Goal: Task Accomplishment & Management: Manage account settings

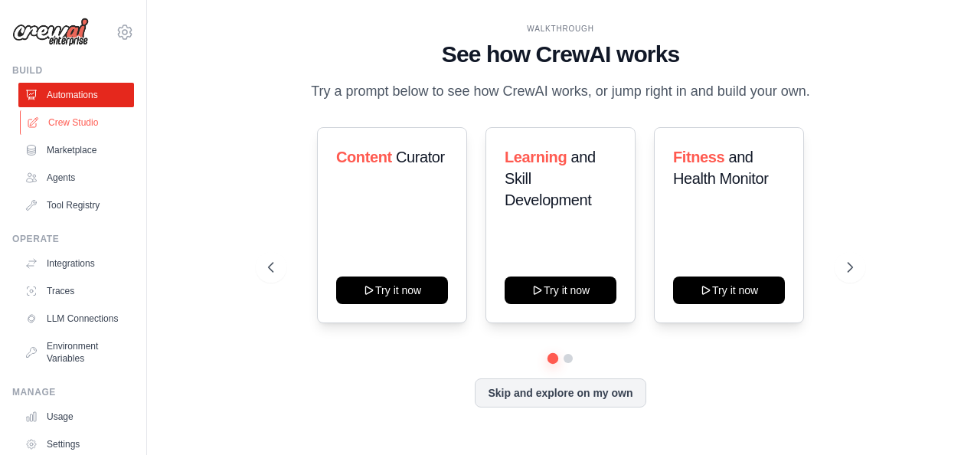
click at [58, 119] on link "Crew Studio" at bounding box center [78, 122] width 116 height 24
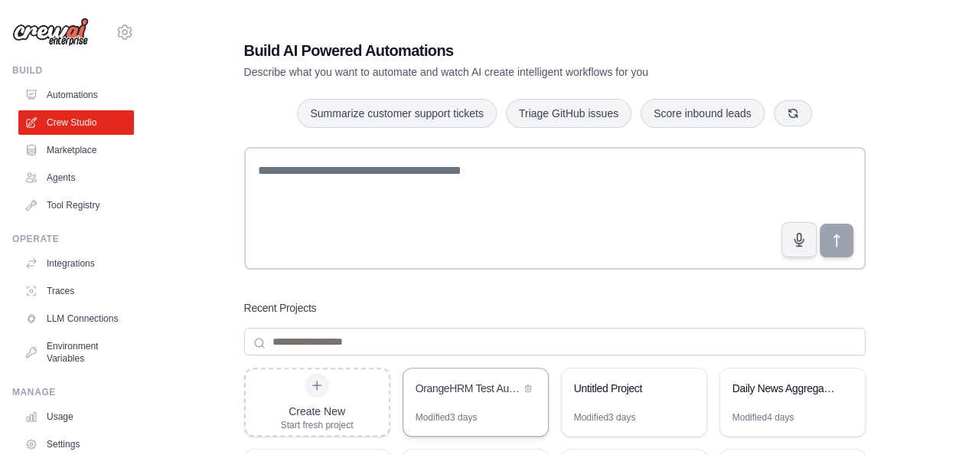
click at [459, 397] on div "OrangeHRM Test Automation Suite" at bounding box center [468, 389] width 105 height 18
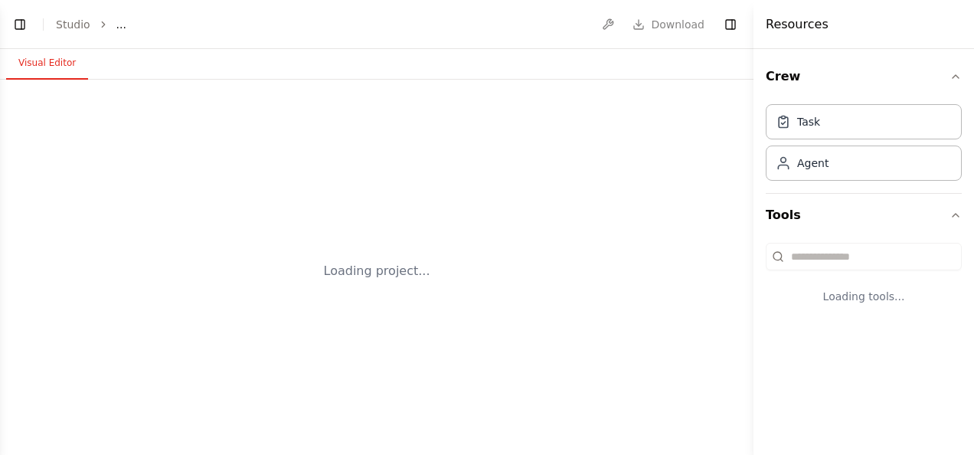
select select "****"
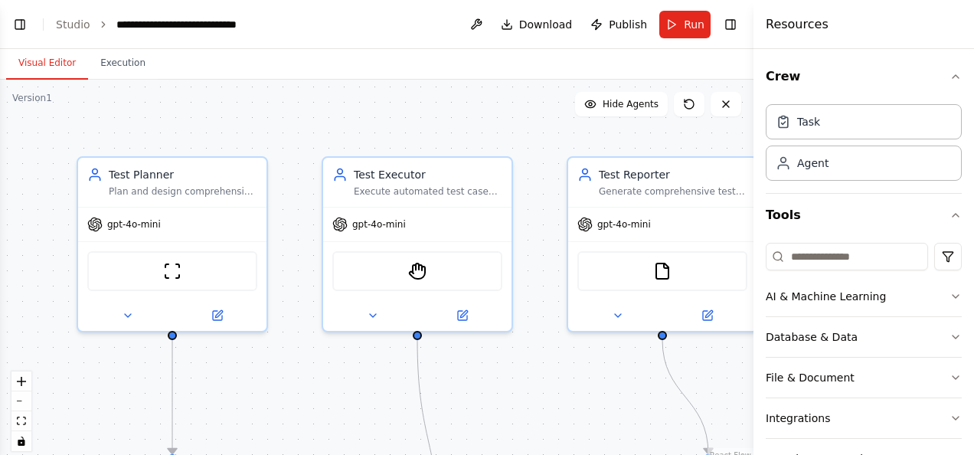
scroll to position [6656, 0]
click at [961, 441] on div "Crew Task Agent Tools AI & Machine Learning Database & Data File & Document Int…" at bounding box center [863, 252] width 220 height 406
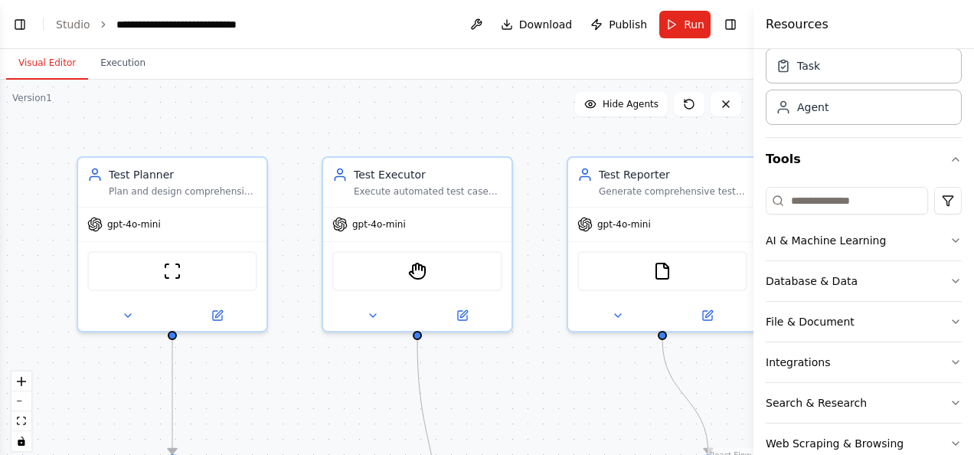
scroll to position [0, 0]
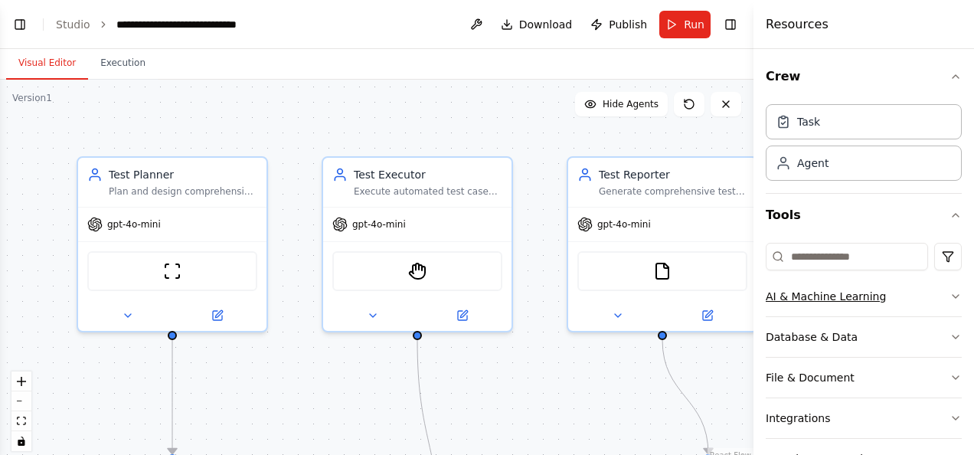
click at [949, 295] on icon "button" at bounding box center [955, 296] width 12 height 12
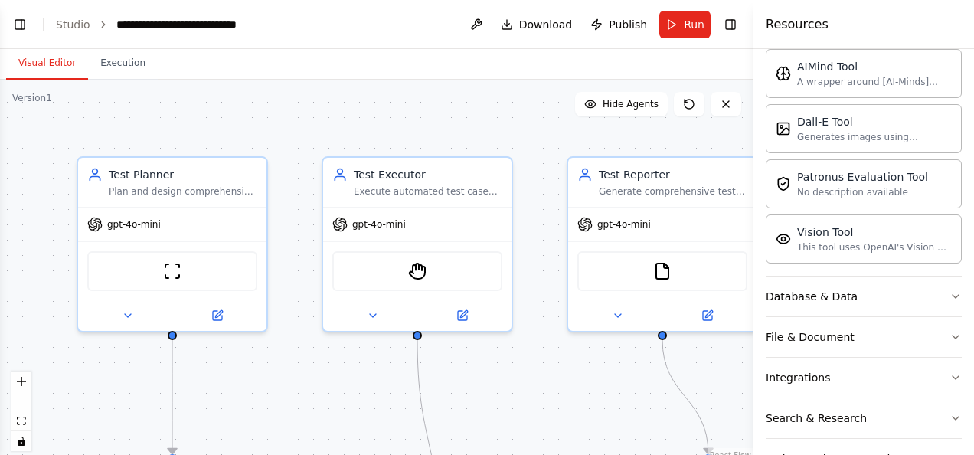
scroll to position [317, 0]
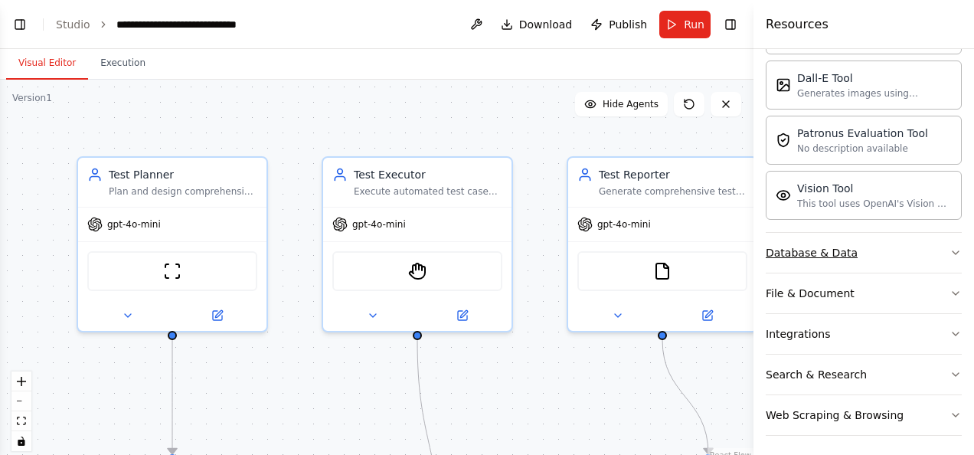
click at [949, 248] on icon "button" at bounding box center [955, 252] width 12 height 12
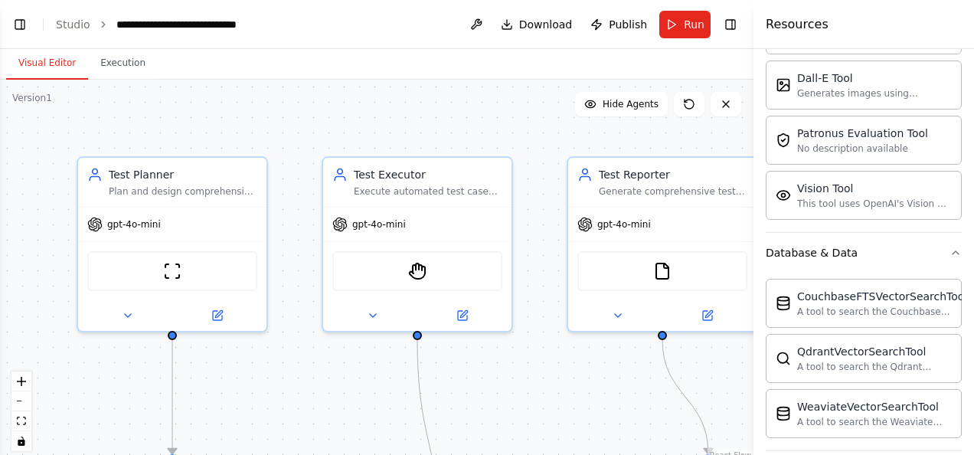
scroll to position [493, 0]
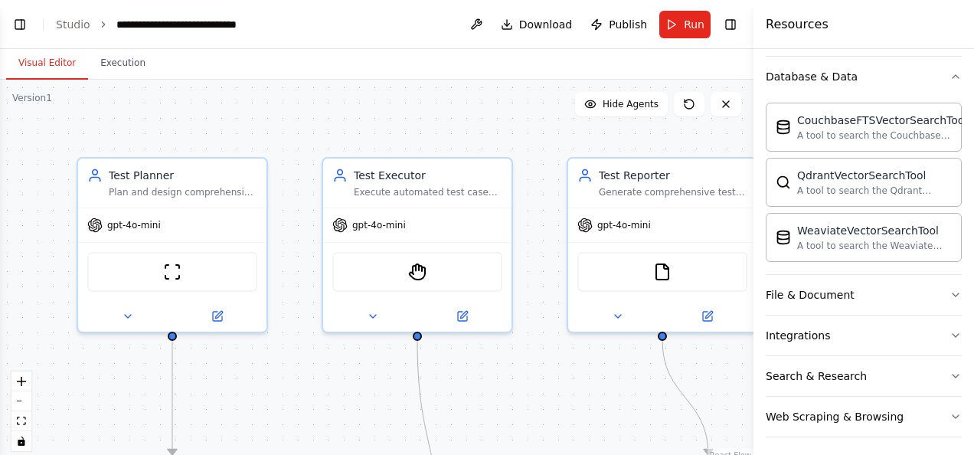
drag, startPoint x: 968, startPoint y: 378, endPoint x: 736, endPoint y: 433, distance: 238.2
click at [736, 433] on div ".deletable-edge-delete-btn { width: 20px; height: 20px; border: 0px solid #ffff…" at bounding box center [376, 271] width 753 height 383
click at [949, 331] on icon "button" at bounding box center [955, 335] width 12 height 12
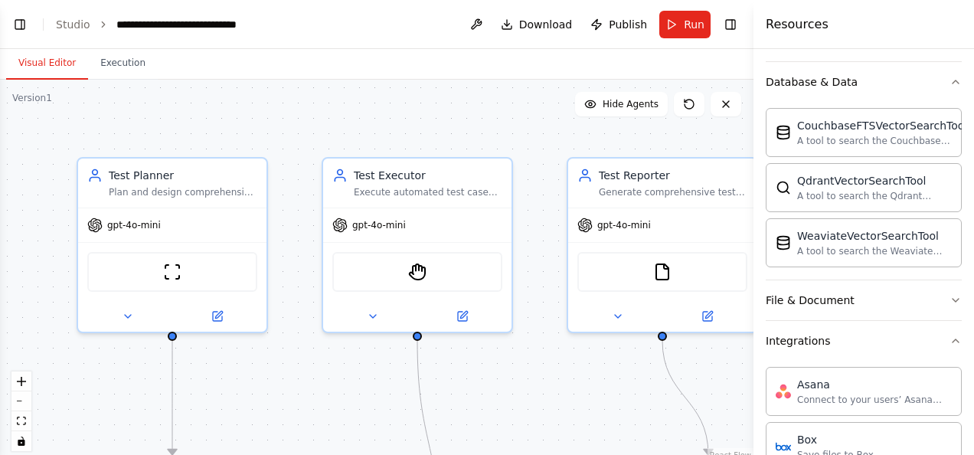
scroll to position [666, 0]
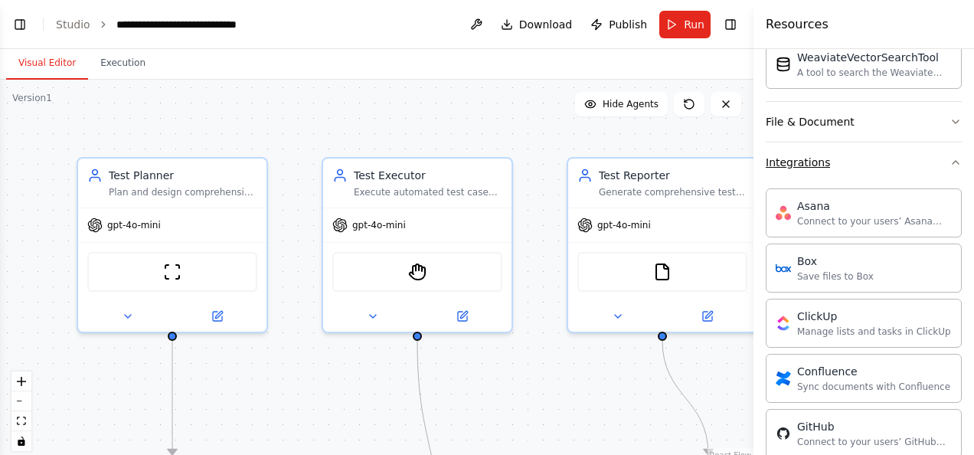
click at [952, 161] on icon "button" at bounding box center [955, 162] width 6 height 3
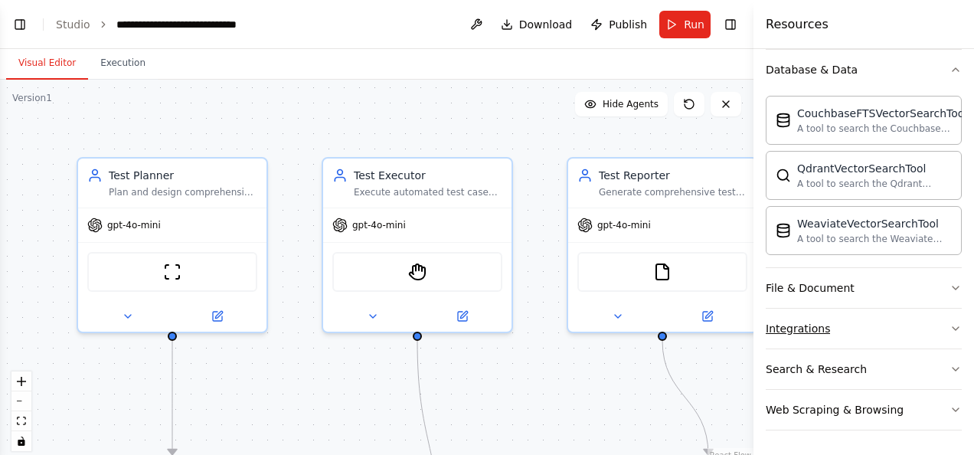
scroll to position [493, 0]
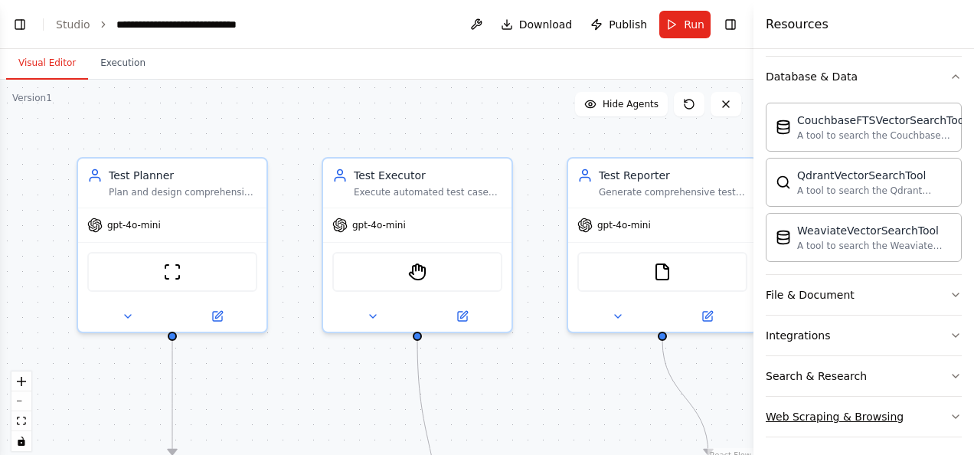
click at [945, 403] on button "Web Scraping & Browsing" at bounding box center [863, 417] width 196 height 40
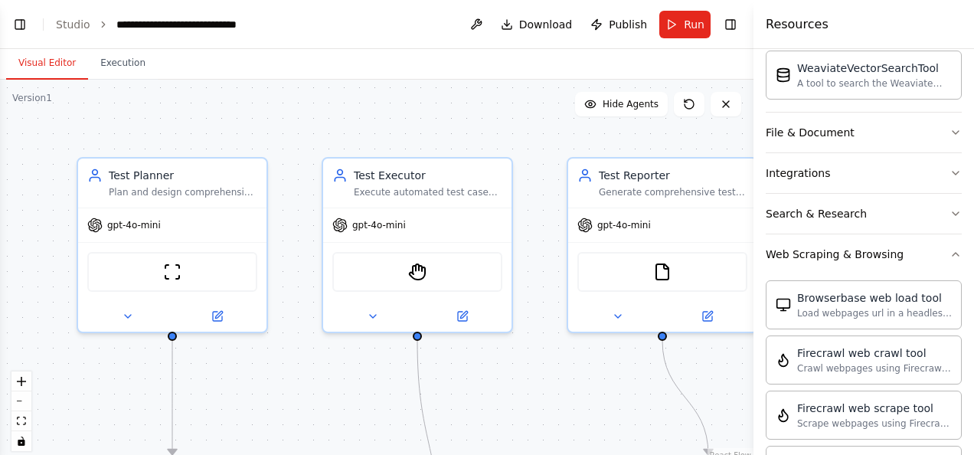
scroll to position [648, 0]
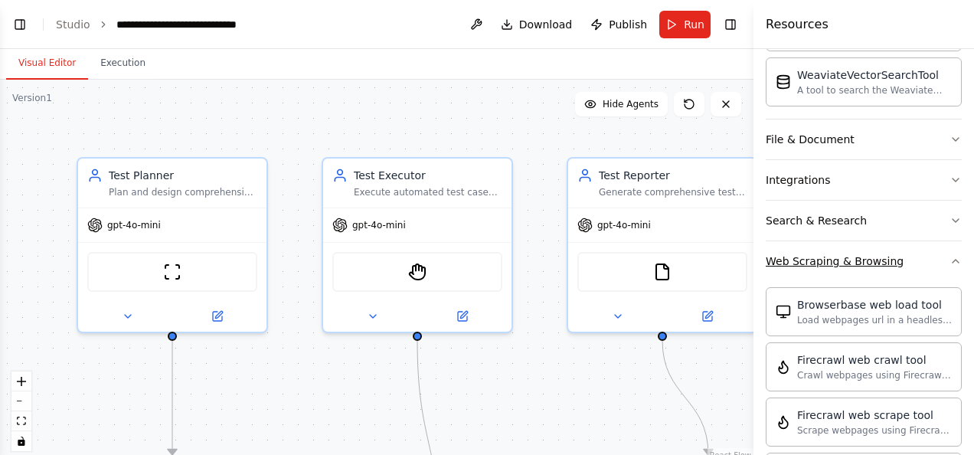
click at [949, 255] on icon "button" at bounding box center [955, 261] width 12 height 12
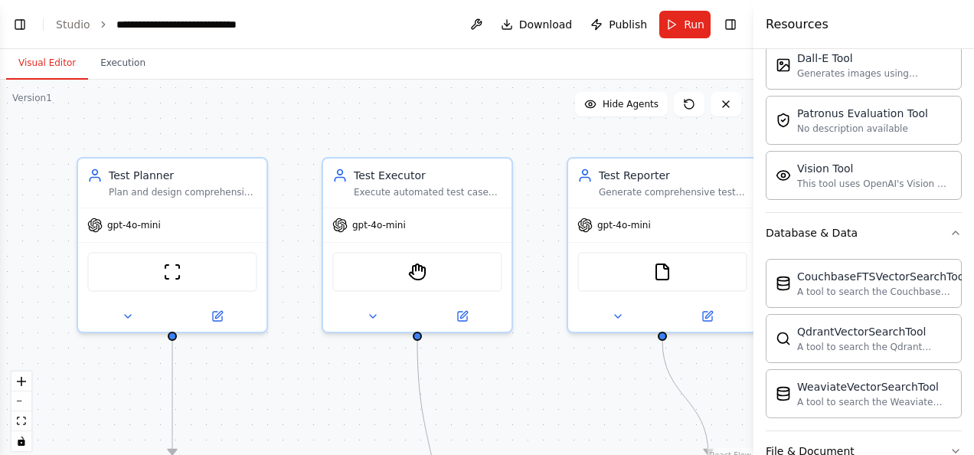
scroll to position [0, 0]
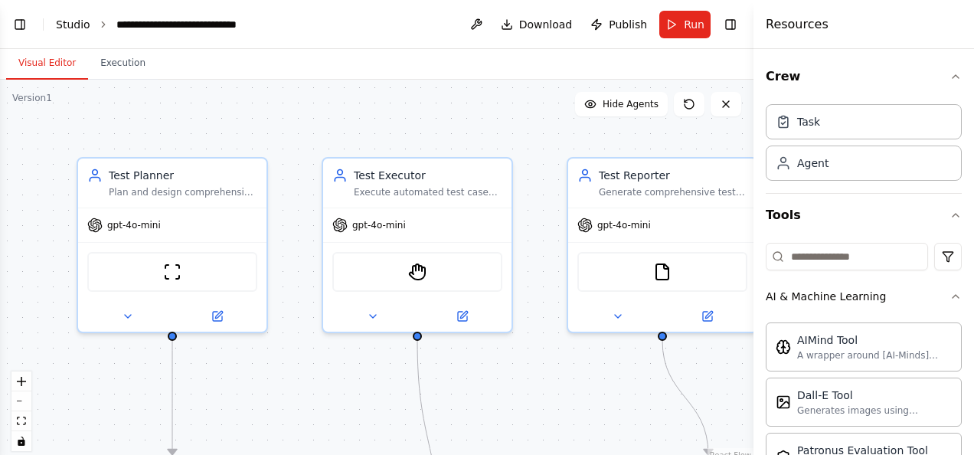
click at [71, 22] on link "Studio" at bounding box center [73, 24] width 34 height 12
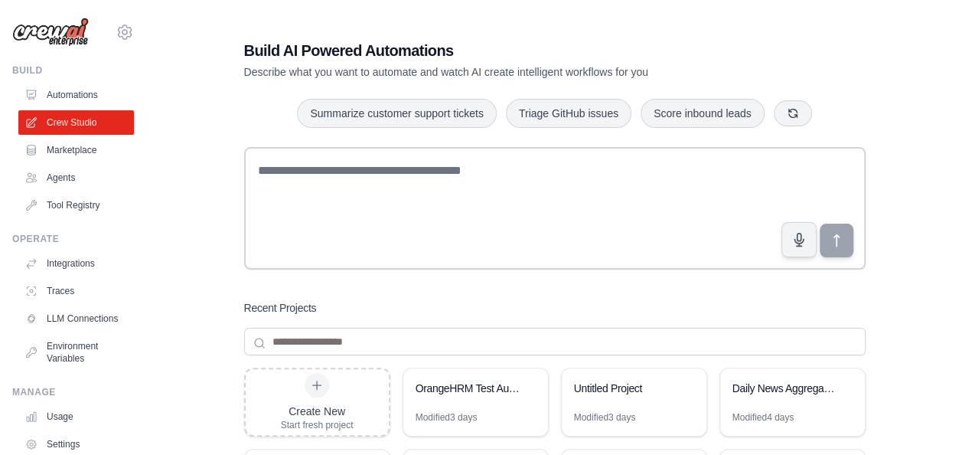
scroll to position [94, 0]
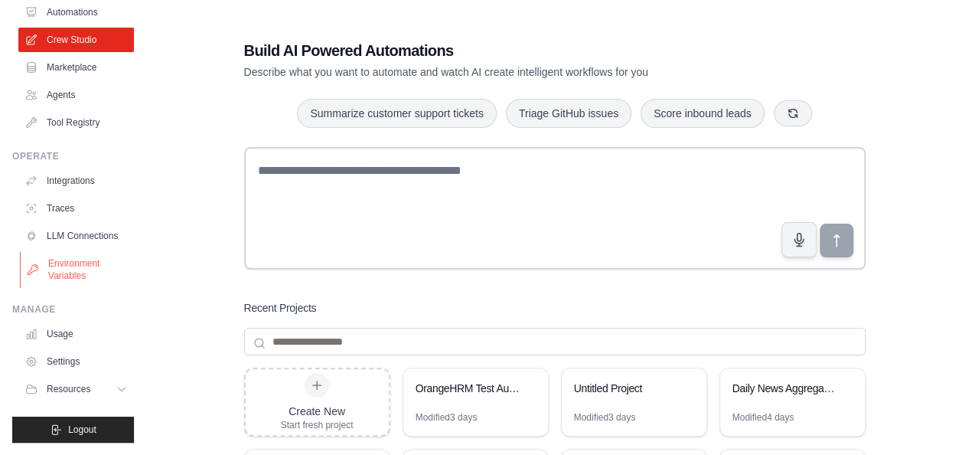
click at [77, 263] on link "Environment Variables" at bounding box center [78, 269] width 116 height 37
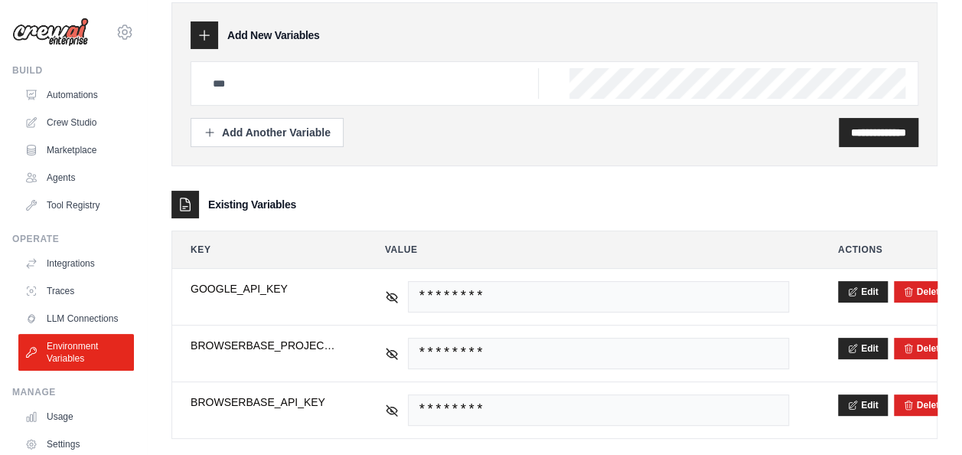
scroll to position [78, 0]
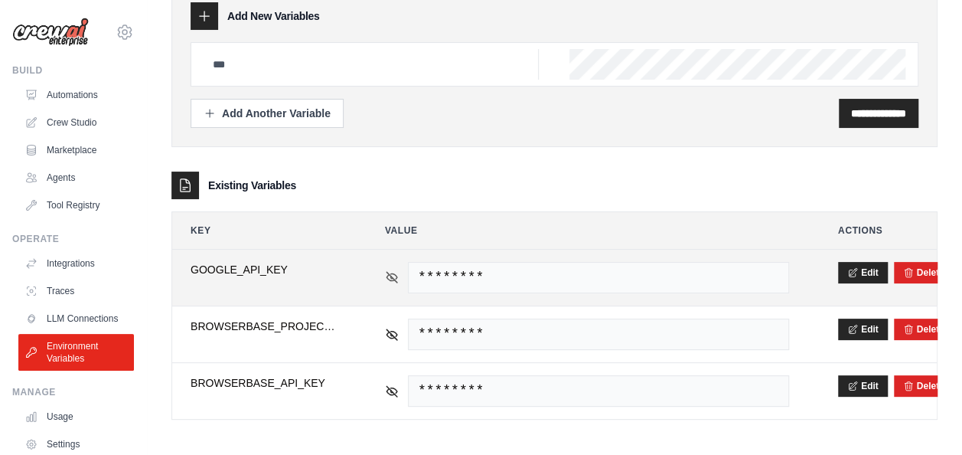
click at [390, 276] on icon at bounding box center [392, 277] width 14 height 14
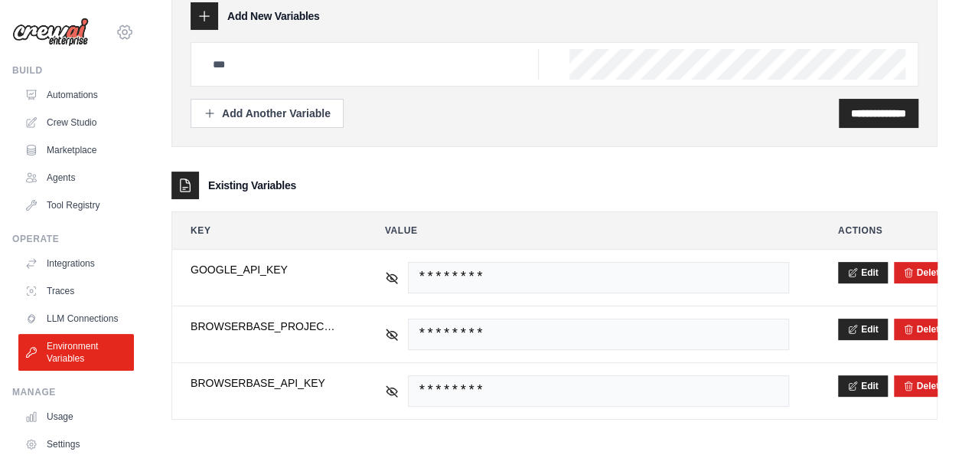
click at [118, 28] on icon at bounding box center [125, 31] width 14 height 13
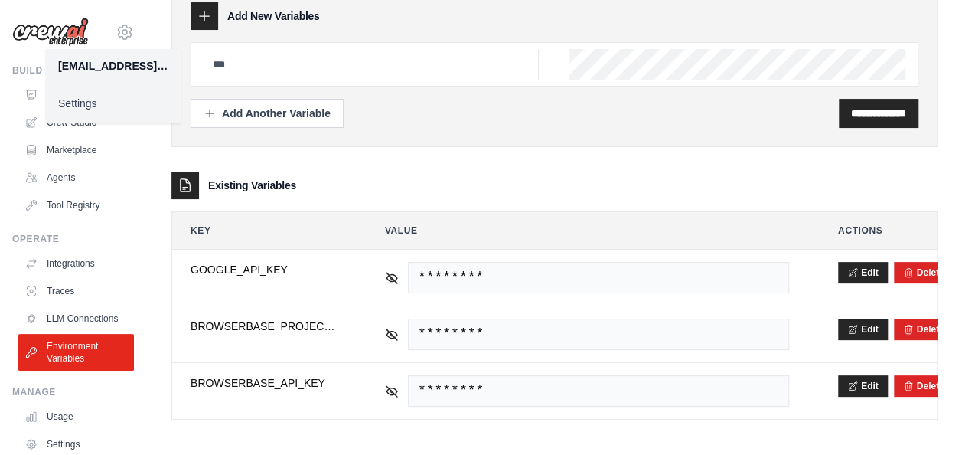
click at [93, 106] on link "Settings" at bounding box center [113, 104] width 135 height 28
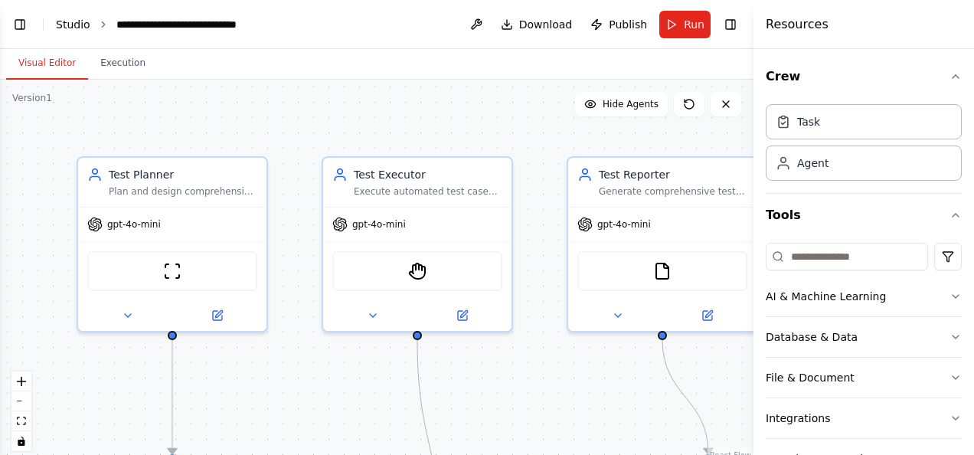
click at [64, 22] on link "Studio" at bounding box center [73, 24] width 34 height 12
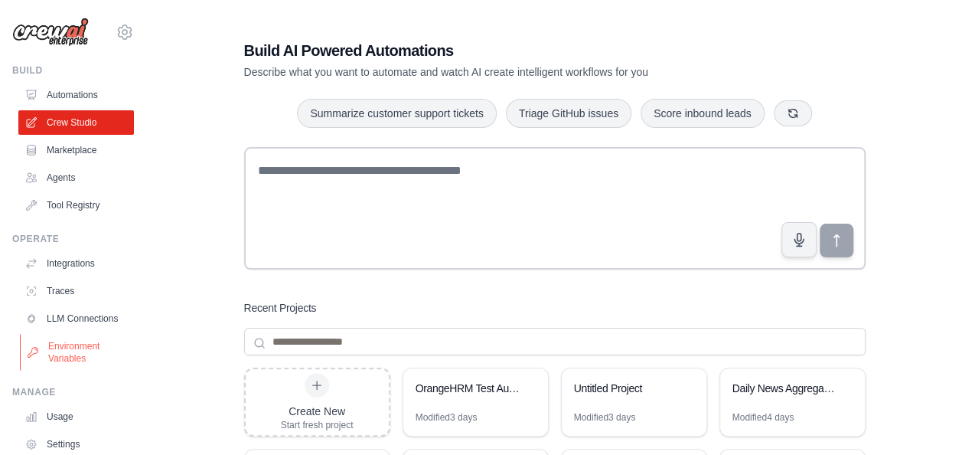
click at [87, 363] on link "Environment Variables" at bounding box center [78, 352] width 116 height 37
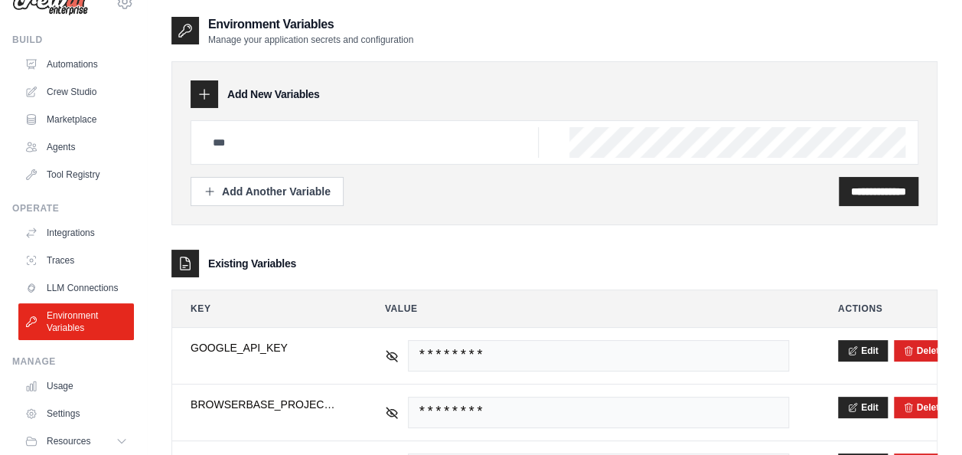
scroll to position [94, 0]
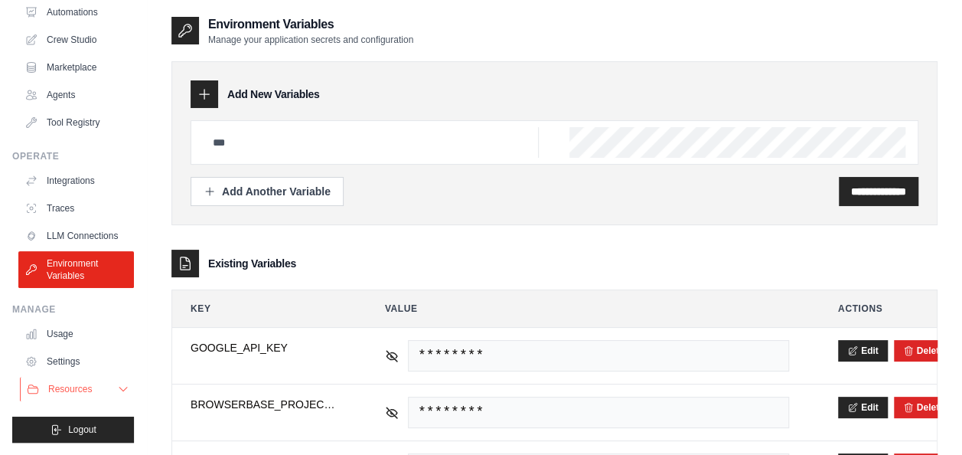
click at [117, 383] on icon at bounding box center [123, 389] width 12 height 12
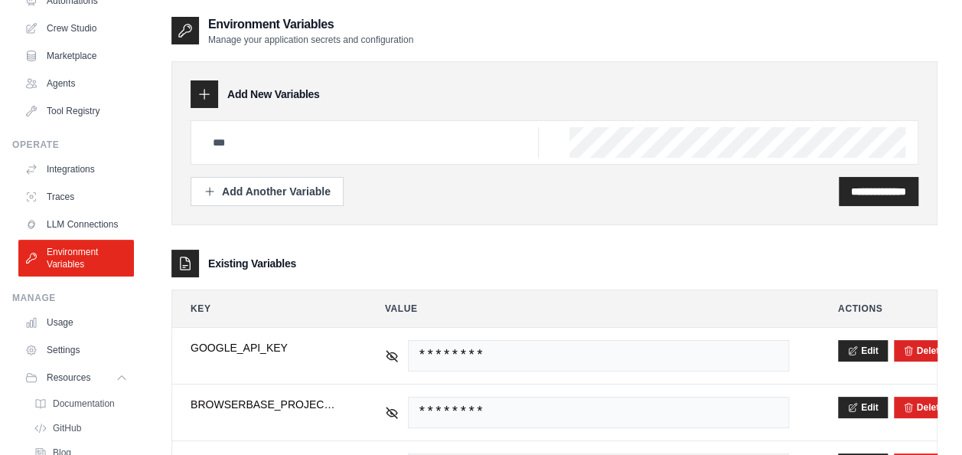
scroll to position [151, 0]
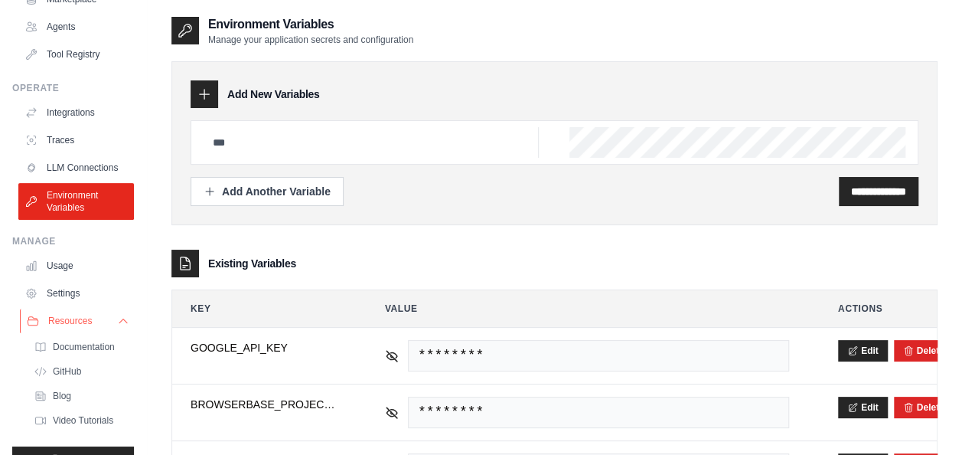
click at [117, 327] on icon at bounding box center [123, 321] width 12 height 12
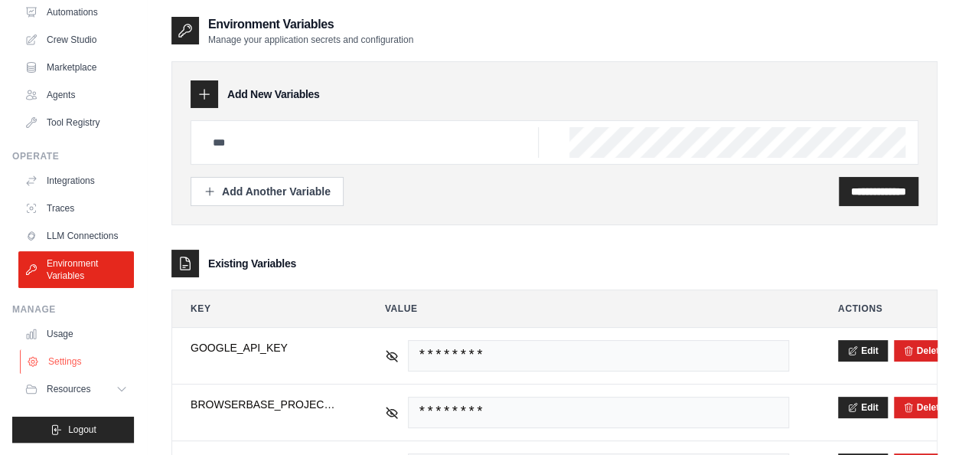
click at [72, 358] on link "Settings" at bounding box center [78, 361] width 116 height 24
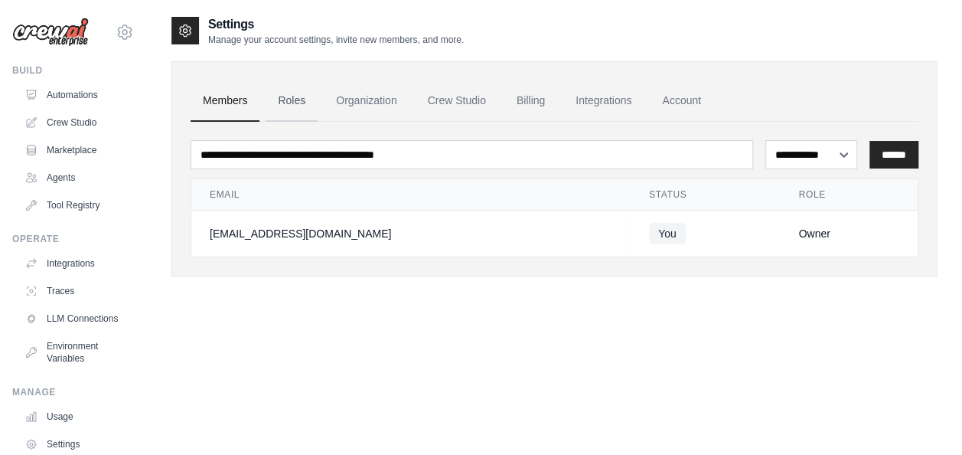
click at [288, 100] on link "Roles" at bounding box center [292, 100] width 52 height 41
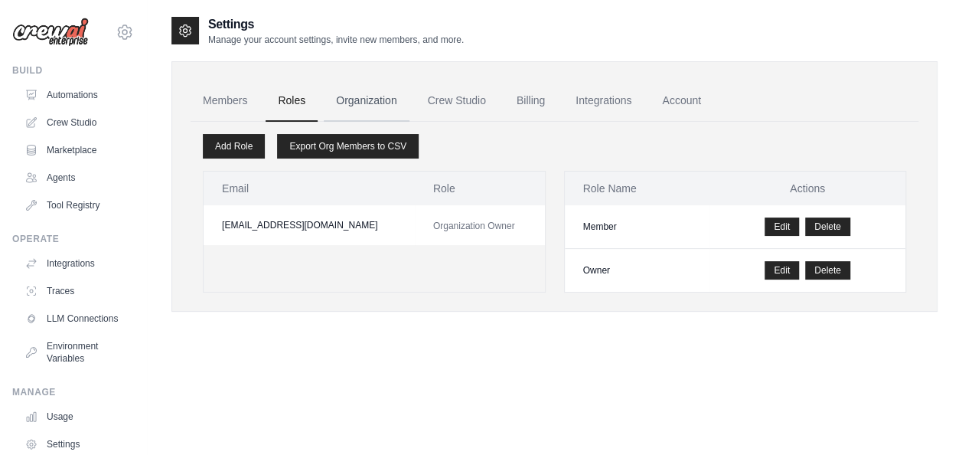
click at [366, 96] on link "Organization" at bounding box center [366, 100] width 85 height 41
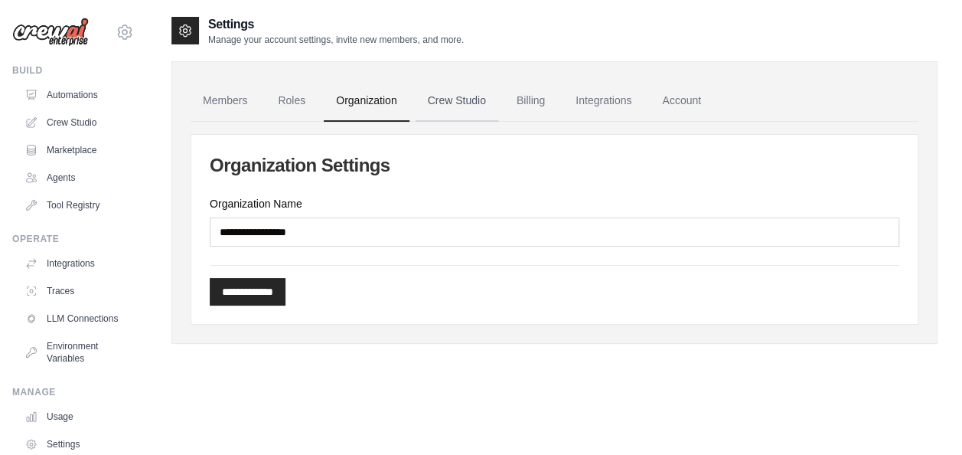
click at [458, 98] on link "Crew Studio" at bounding box center [457, 100] width 83 height 41
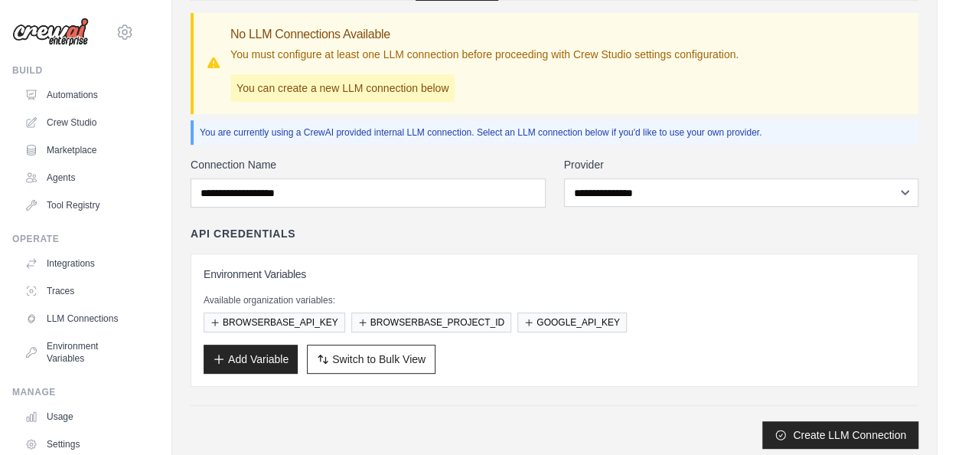
scroll to position [117, 0]
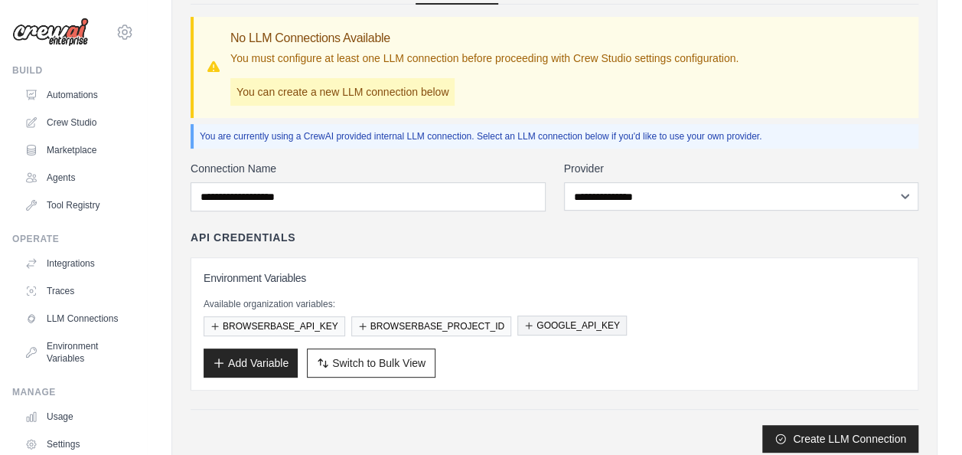
click at [574, 322] on button "GOOGLE_API_KEY" at bounding box center [571, 325] width 109 height 20
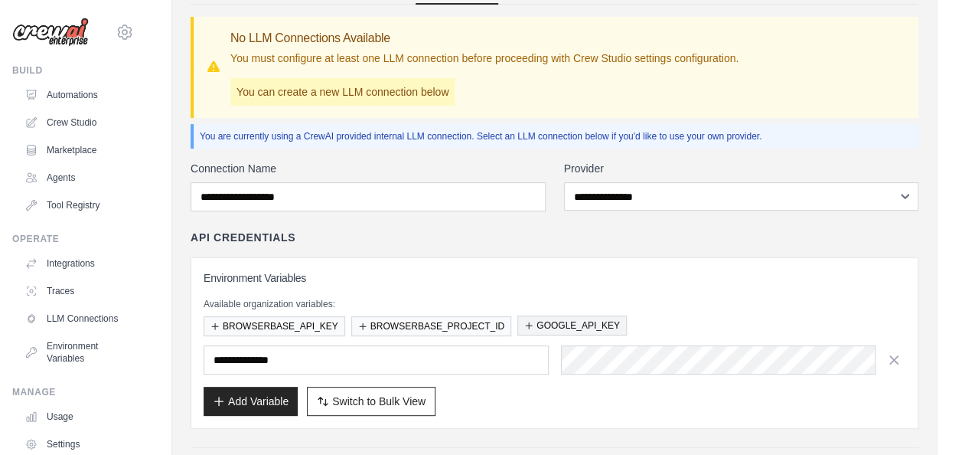
click at [574, 322] on button "GOOGLE_API_KEY" at bounding box center [571, 325] width 109 height 20
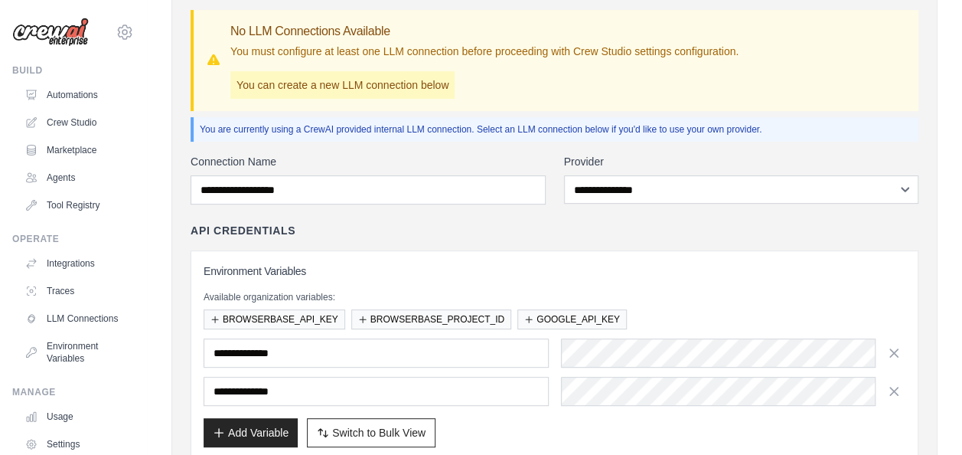
scroll to position [93, 0]
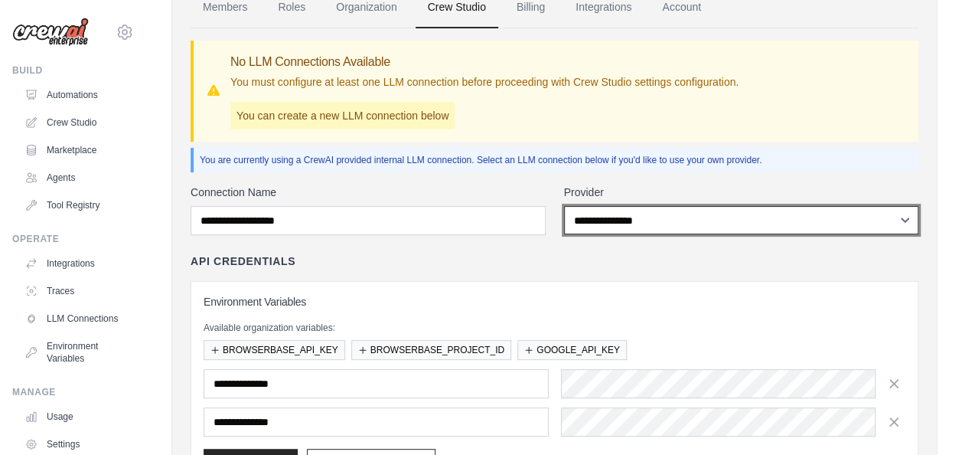
click at [903, 220] on select "**********" at bounding box center [741, 220] width 355 height 28
select select "******"
click at [564, 206] on select "**********" at bounding box center [741, 220] width 355 height 28
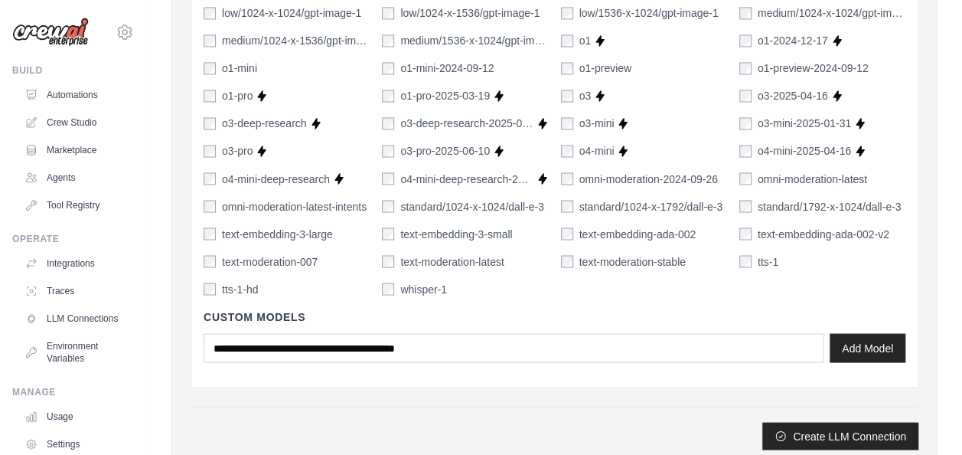
scroll to position [1319, 0]
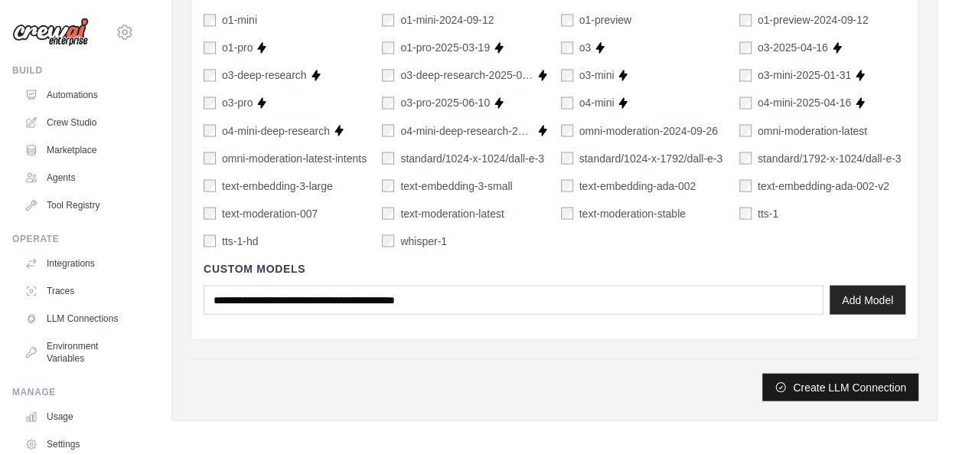
click at [837, 379] on button "Create LLM Connection" at bounding box center [840, 387] width 156 height 28
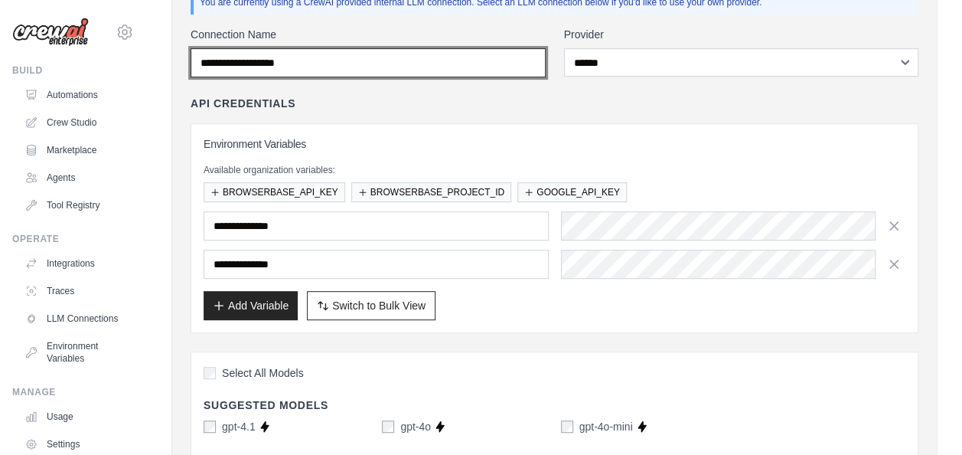
scroll to position [237, 0]
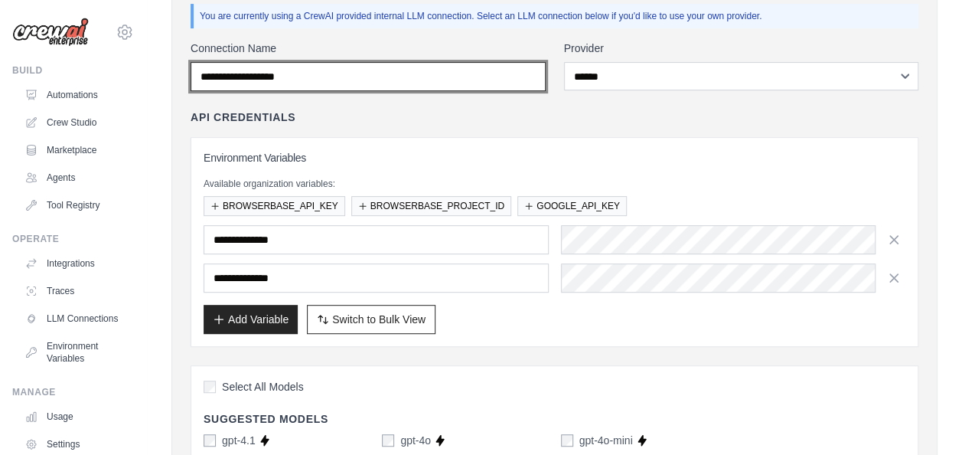
click at [484, 73] on input "Connection Name" at bounding box center [368, 76] width 355 height 29
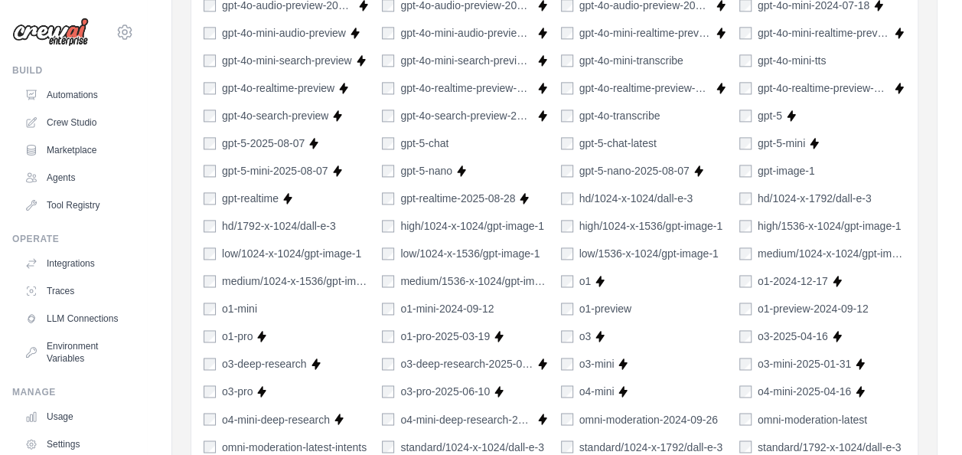
scroll to position [1319, 0]
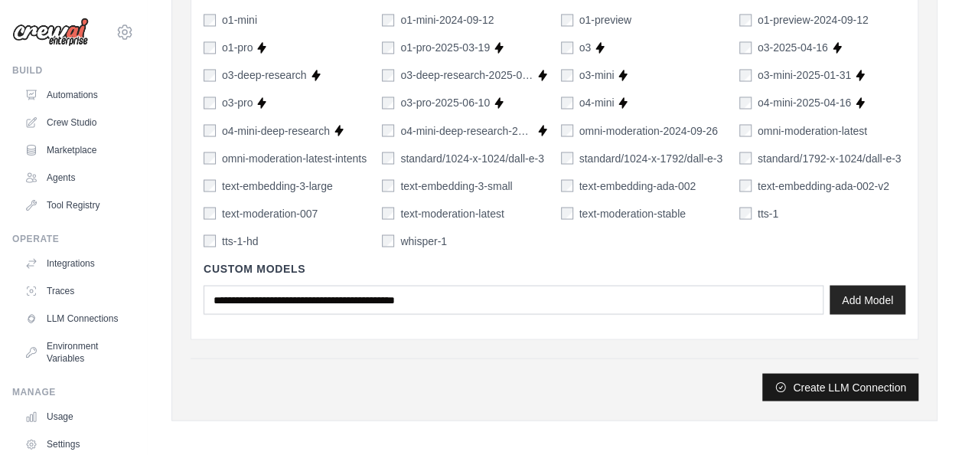
type input "**********"
click at [861, 378] on button "Create LLM Connection" at bounding box center [840, 387] width 156 height 28
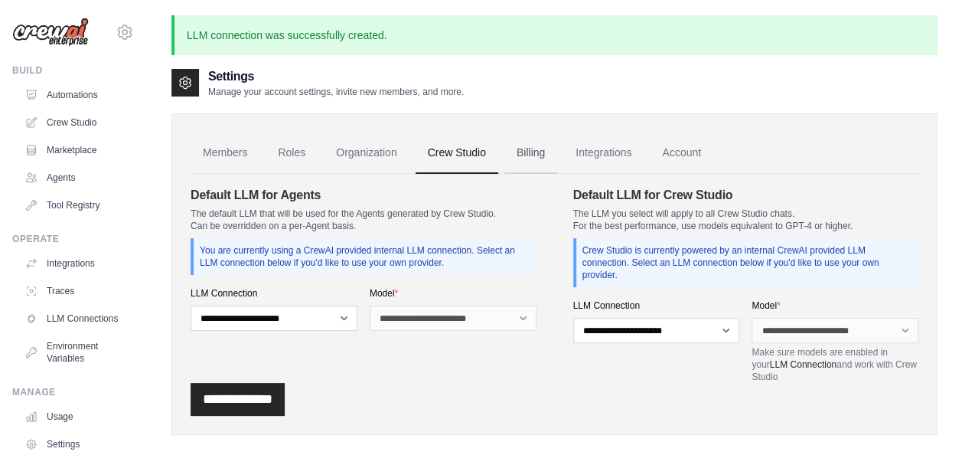
click at [536, 150] on link "Billing" at bounding box center [530, 152] width 53 height 41
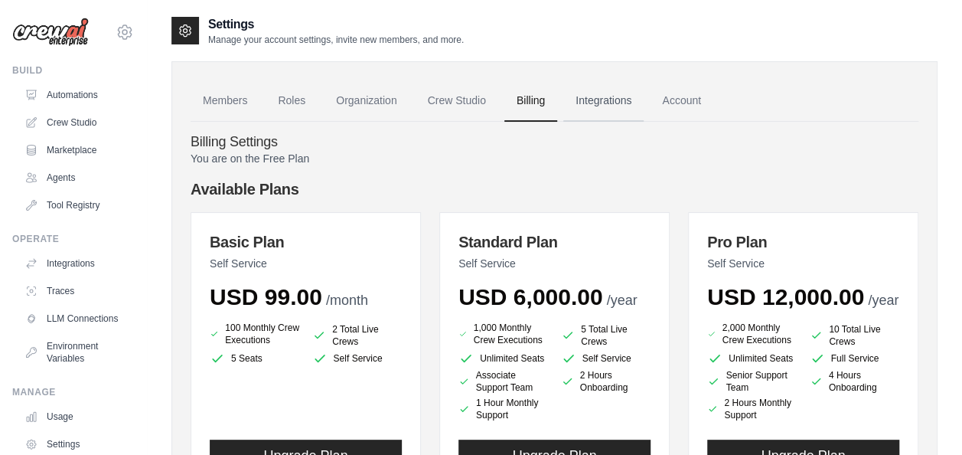
click at [594, 95] on link "Integrations" at bounding box center [603, 100] width 80 height 41
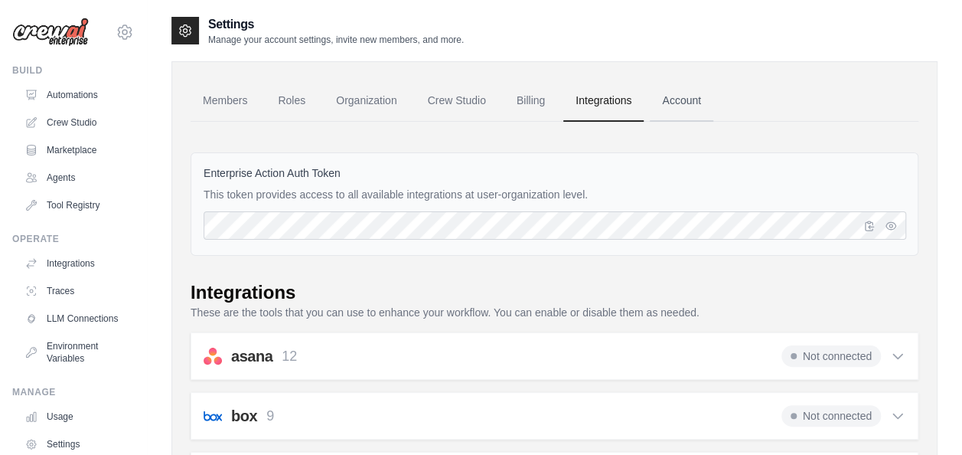
click at [682, 97] on link "Account" at bounding box center [682, 100] width 64 height 41
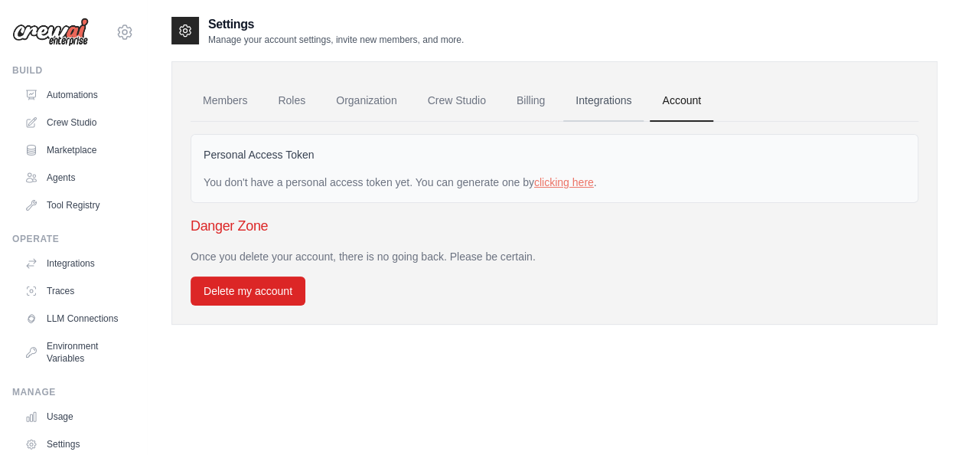
click at [590, 93] on link "Integrations" at bounding box center [603, 100] width 80 height 41
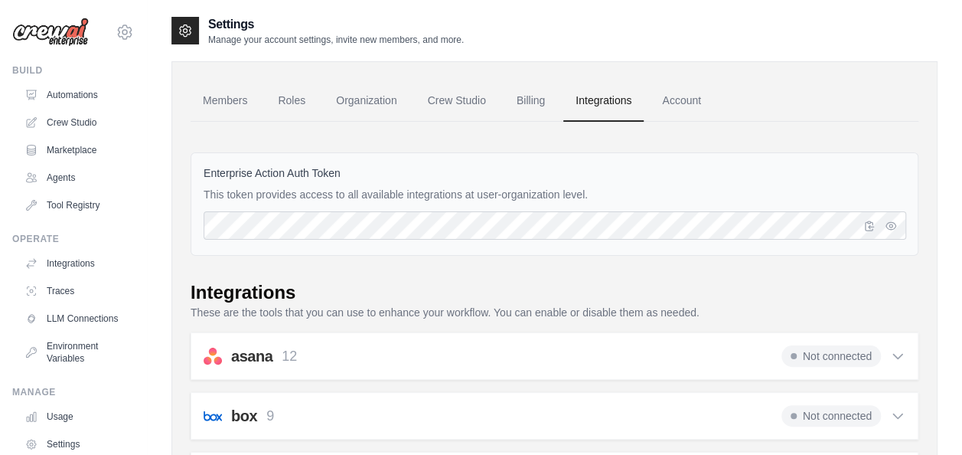
click at [525, 100] on link "Billing" at bounding box center [530, 100] width 53 height 41
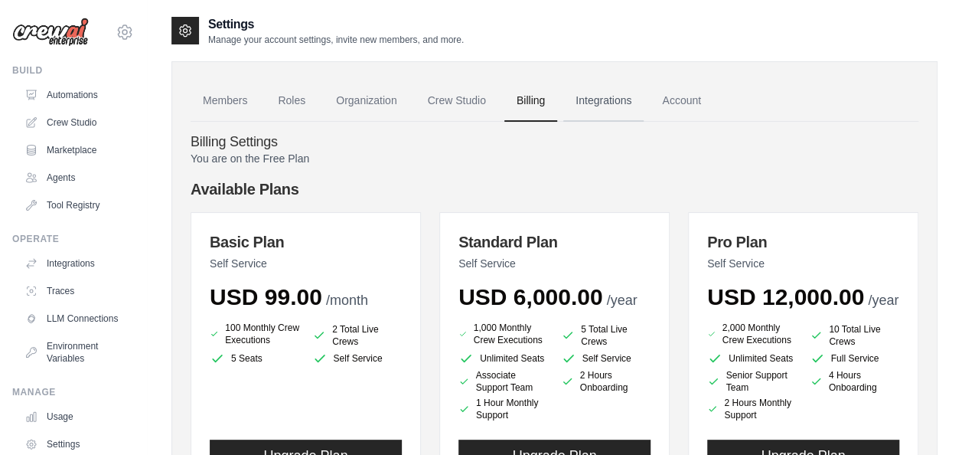
click at [597, 100] on link "Integrations" at bounding box center [603, 100] width 80 height 41
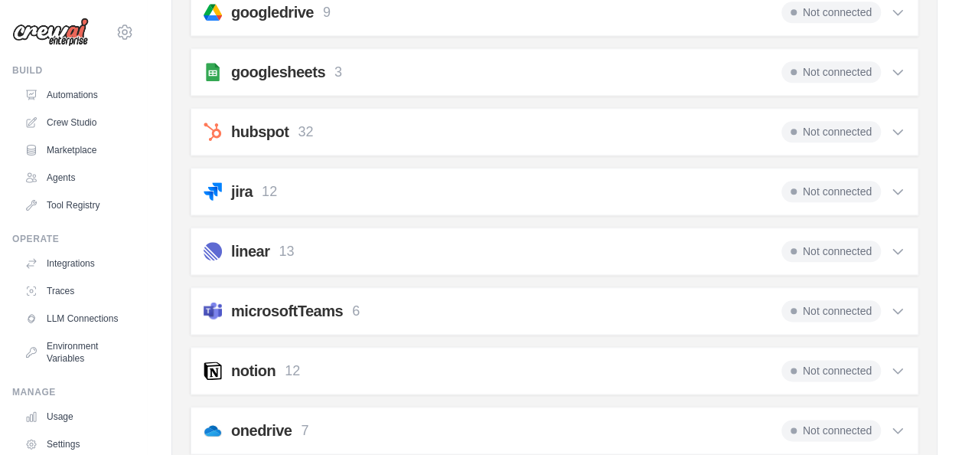
scroll to position [749, 0]
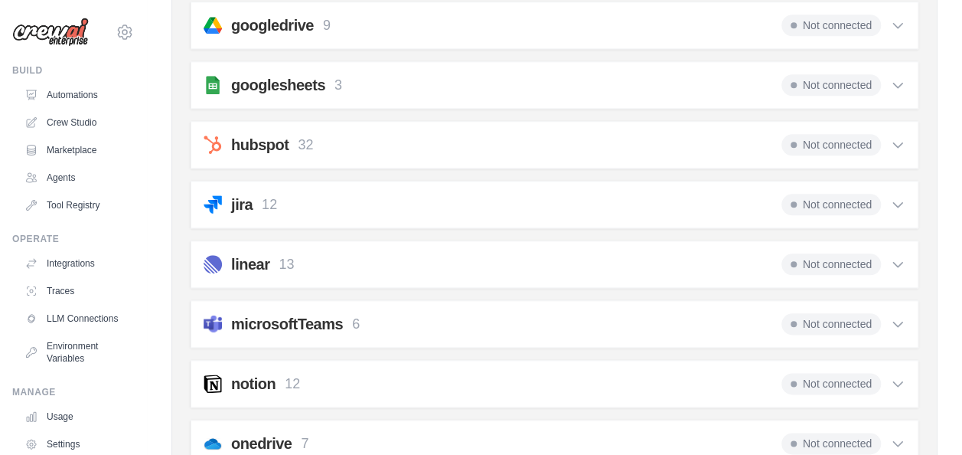
click at [896, 203] on icon at bounding box center [897, 205] width 9 height 5
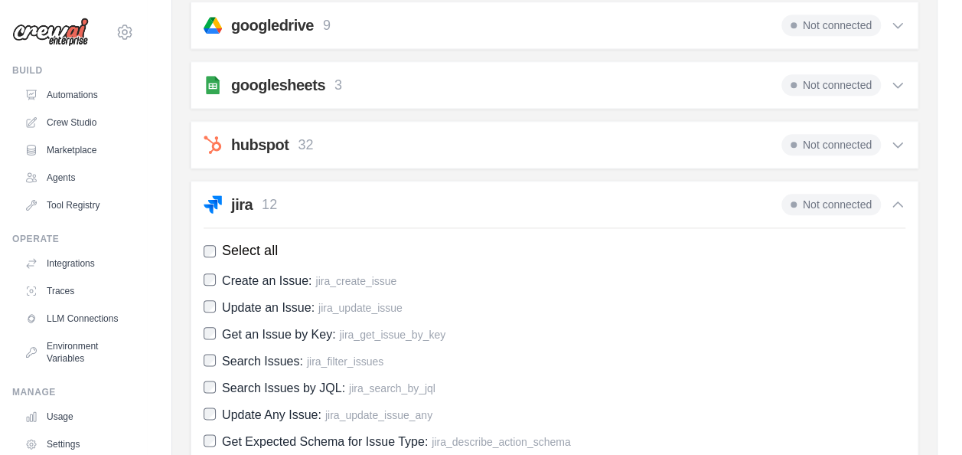
click at [896, 199] on icon at bounding box center [897, 204] width 15 height 15
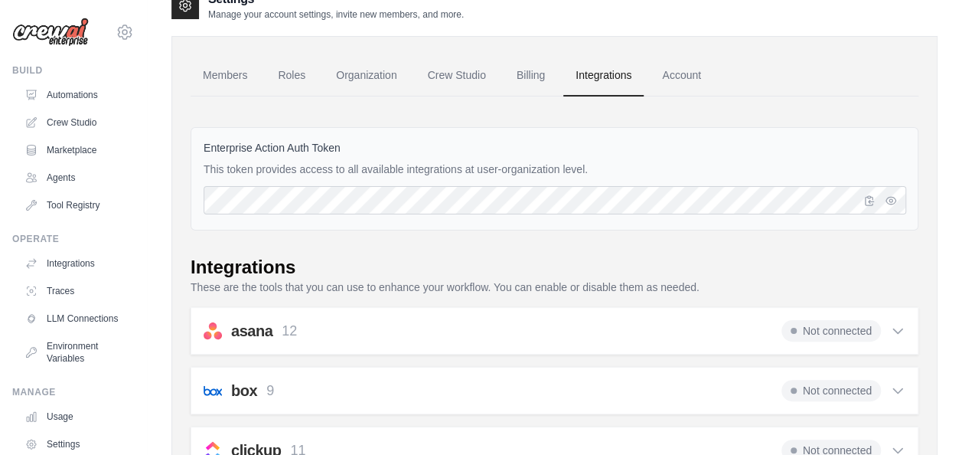
scroll to position [0, 0]
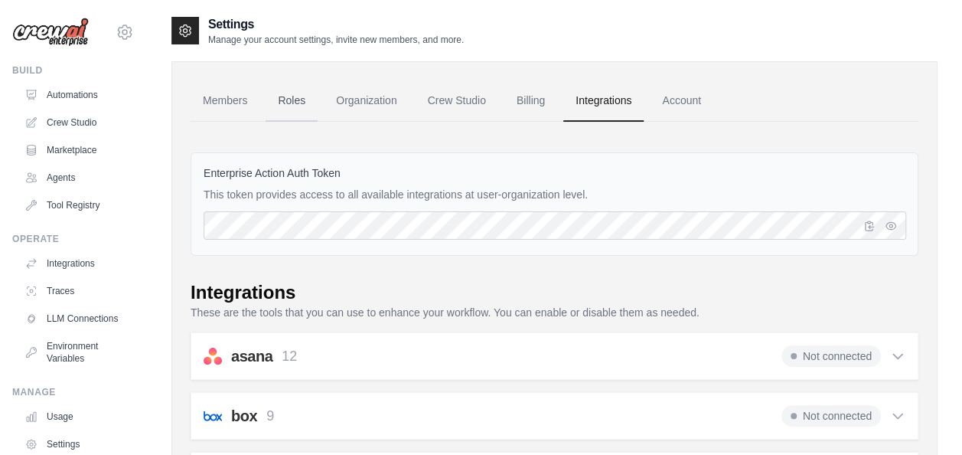
click at [285, 96] on link "Roles" at bounding box center [292, 100] width 52 height 41
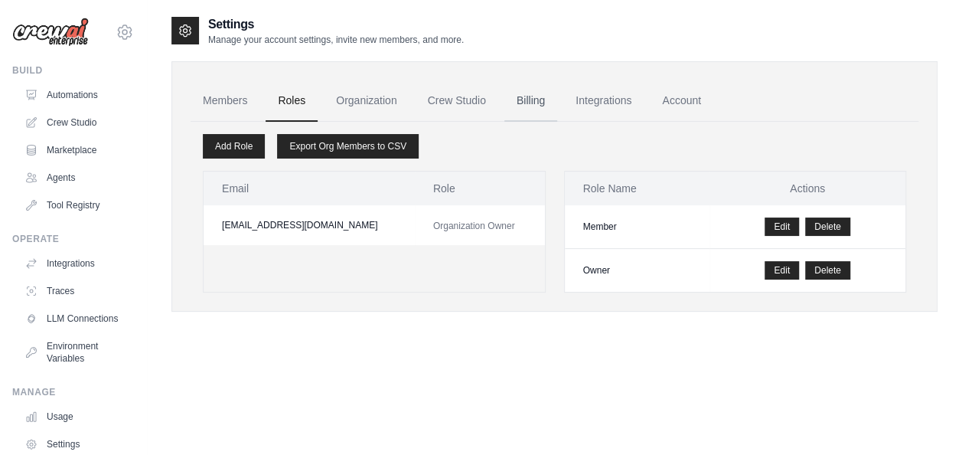
click at [530, 96] on link "Billing" at bounding box center [530, 100] width 53 height 41
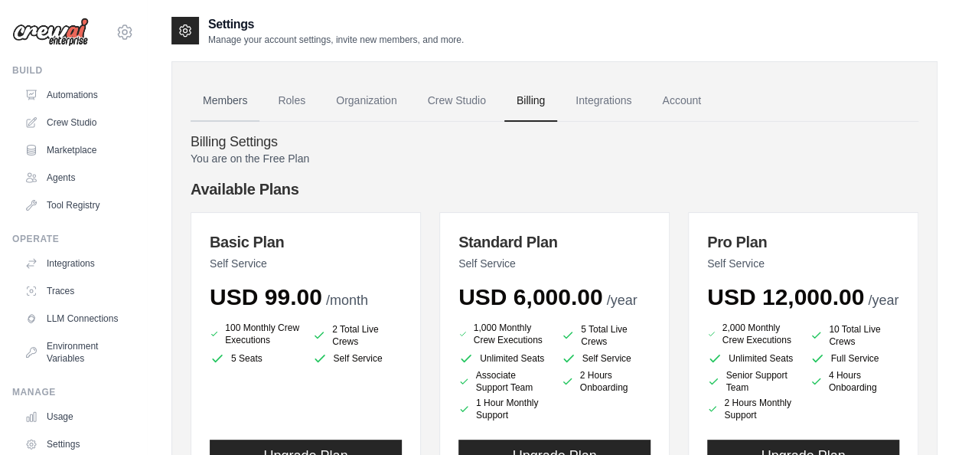
click at [239, 92] on link "Members" at bounding box center [225, 100] width 69 height 41
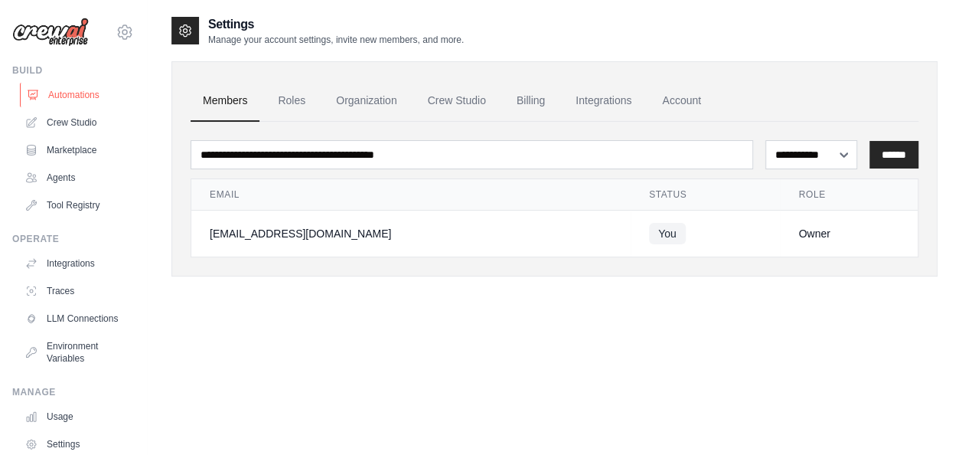
click at [75, 93] on link "Automations" at bounding box center [78, 95] width 116 height 24
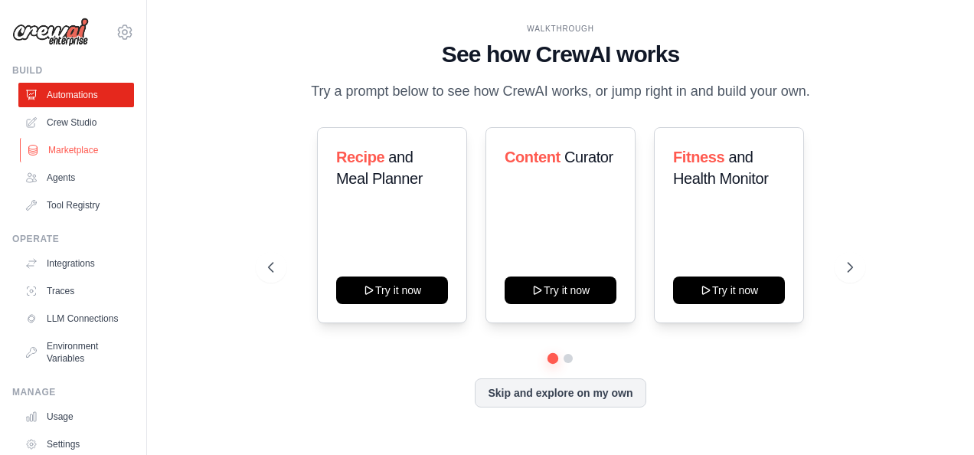
click at [76, 152] on link "Marketplace" at bounding box center [78, 150] width 116 height 24
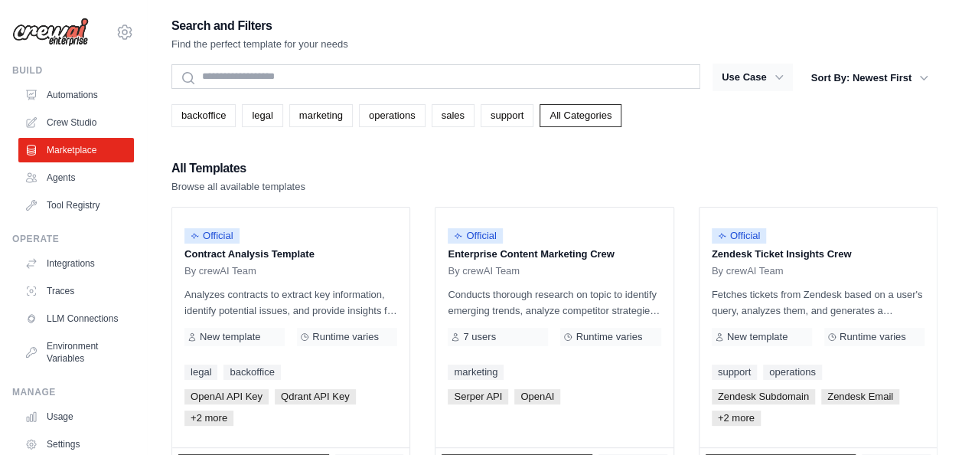
click at [775, 73] on icon "button" at bounding box center [779, 77] width 15 height 15
click at [90, 204] on link "Tool Registry" at bounding box center [78, 205] width 116 height 24
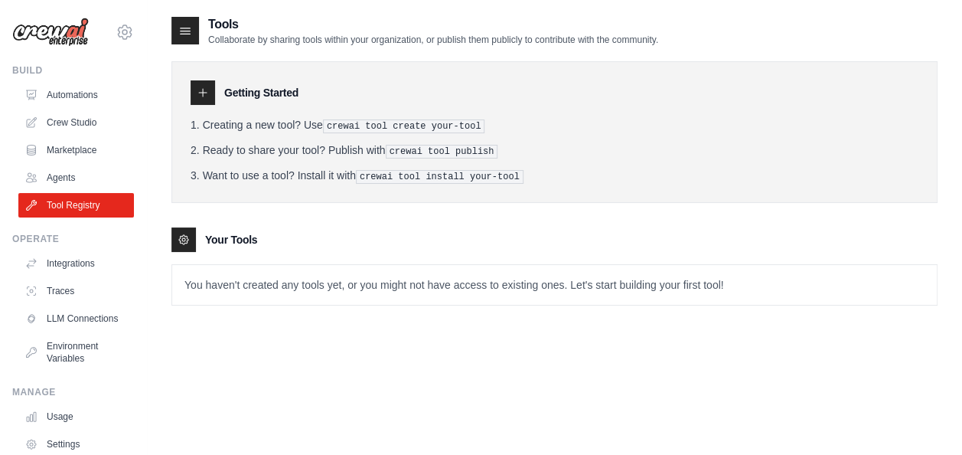
click at [179, 227] on div at bounding box center [183, 239] width 24 height 24
click at [182, 238] on icon at bounding box center [183, 239] width 3 height 3
click at [185, 29] on icon at bounding box center [185, 30] width 15 height 15
click at [205, 96] on icon at bounding box center [203, 93] width 12 height 12
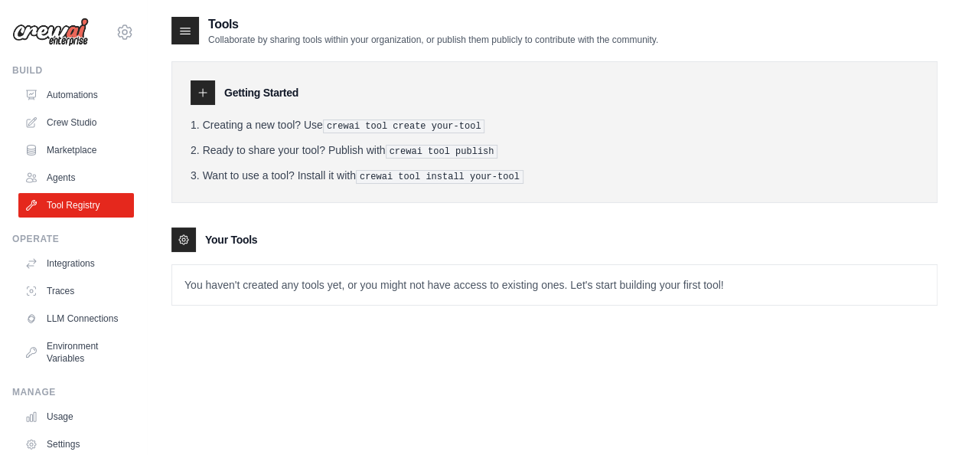
click at [188, 234] on icon at bounding box center [184, 239] width 12 height 12
click at [83, 263] on link "Integrations" at bounding box center [78, 263] width 116 height 24
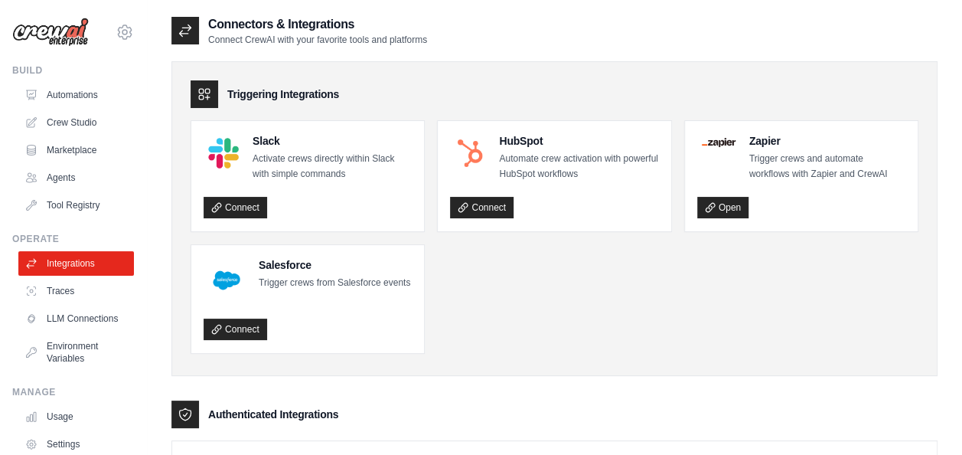
click at [94, 292] on link "Traces" at bounding box center [78, 291] width 116 height 24
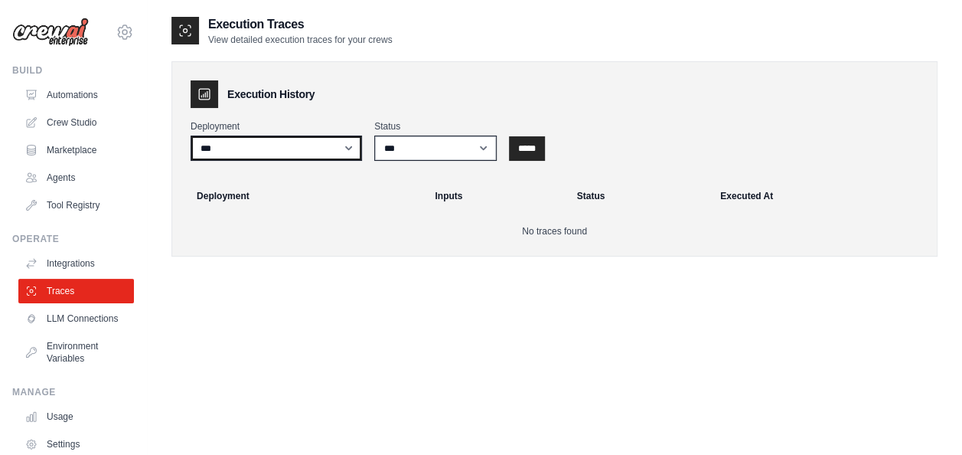
click at [349, 145] on select "***" at bounding box center [276, 147] width 171 height 25
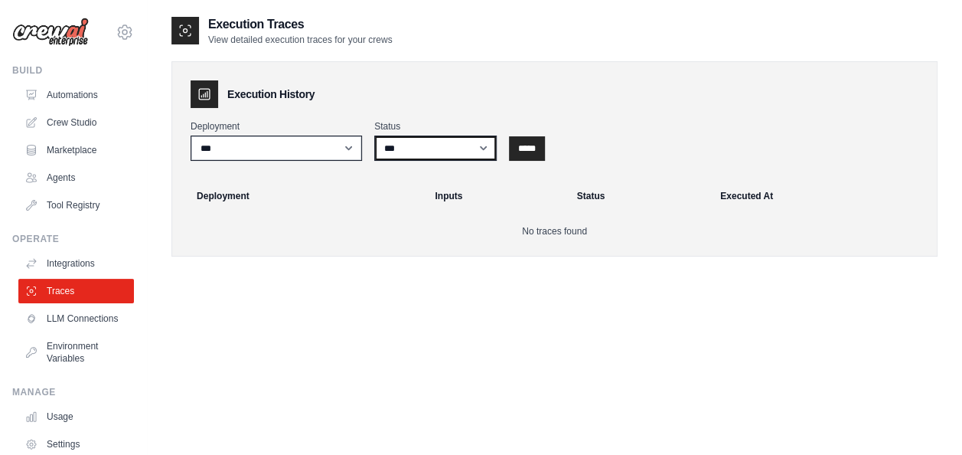
click at [480, 149] on select "*** ********* ******* *****" at bounding box center [435, 147] width 122 height 25
click at [87, 322] on link "LLM Connections" at bounding box center [78, 318] width 116 height 24
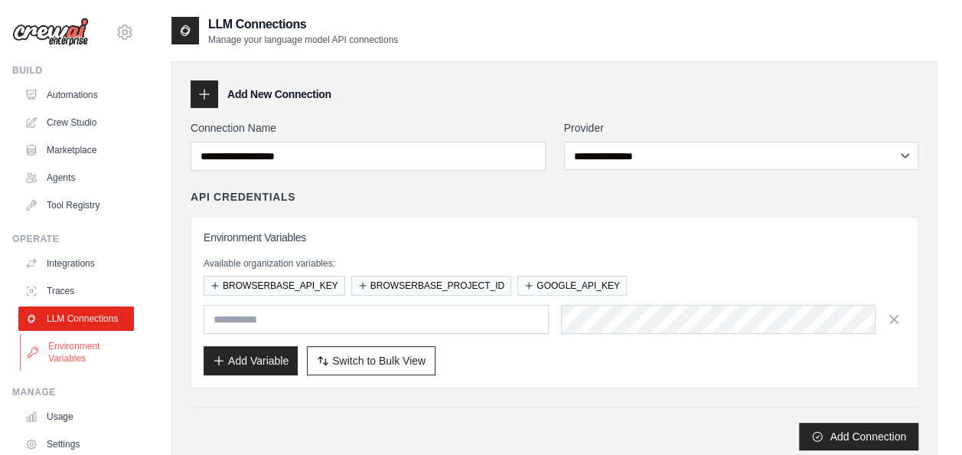
click at [92, 355] on link "Environment Variables" at bounding box center [78, 352] width 116 height 37
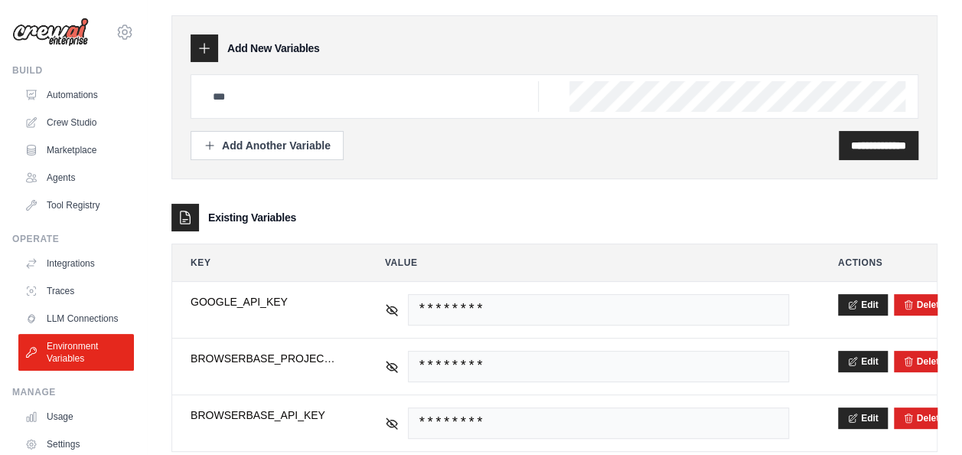
scroll to position [78, 0]
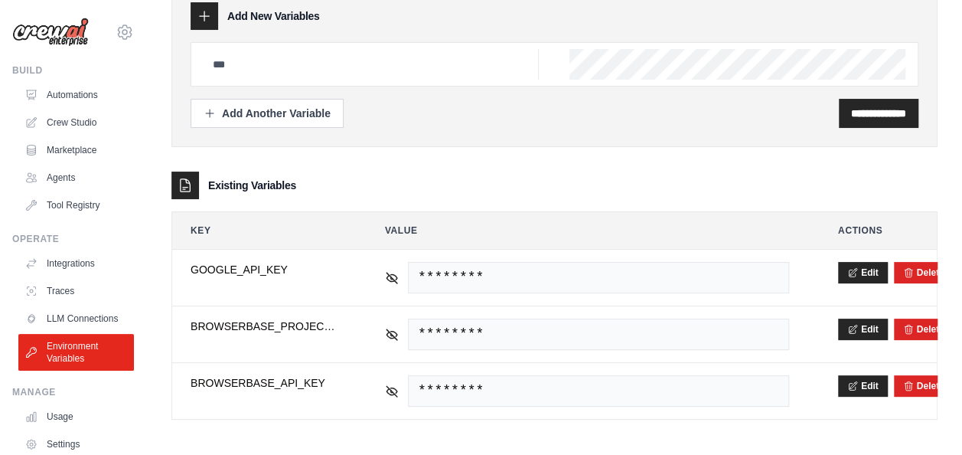
click at [687, 46] on div at bounding box center [555, 64] width 728 height 44
click at [279, 159] on div "**********" at bounding box center [554, 194] width 766 height 452
